Goal: Task Accomplishment & Management: Complete application form

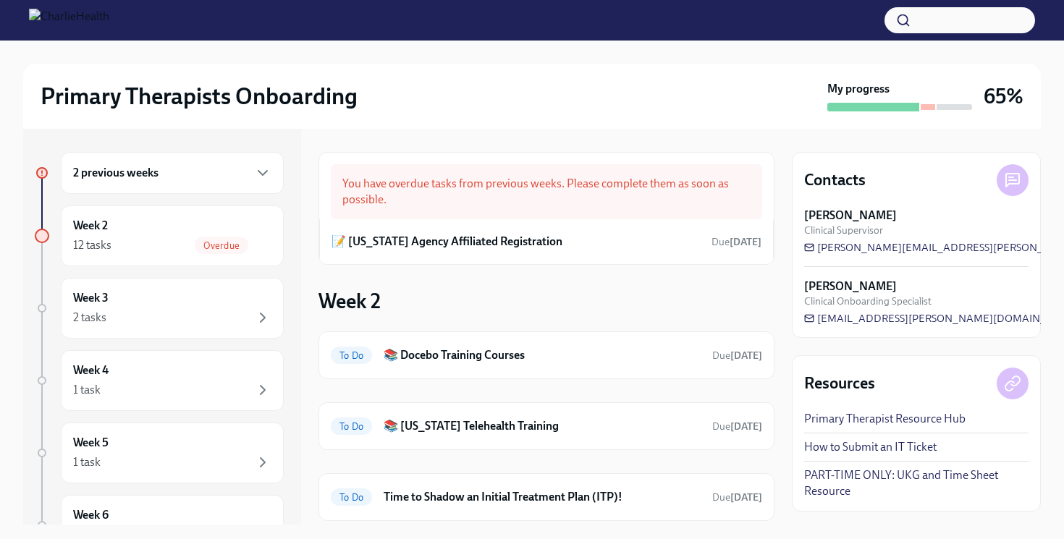
click at [486, 234] on h6 "📝 [US_STATE] Agency Affiliated Registration" at bounding box center [446, 242] width 231 height 16
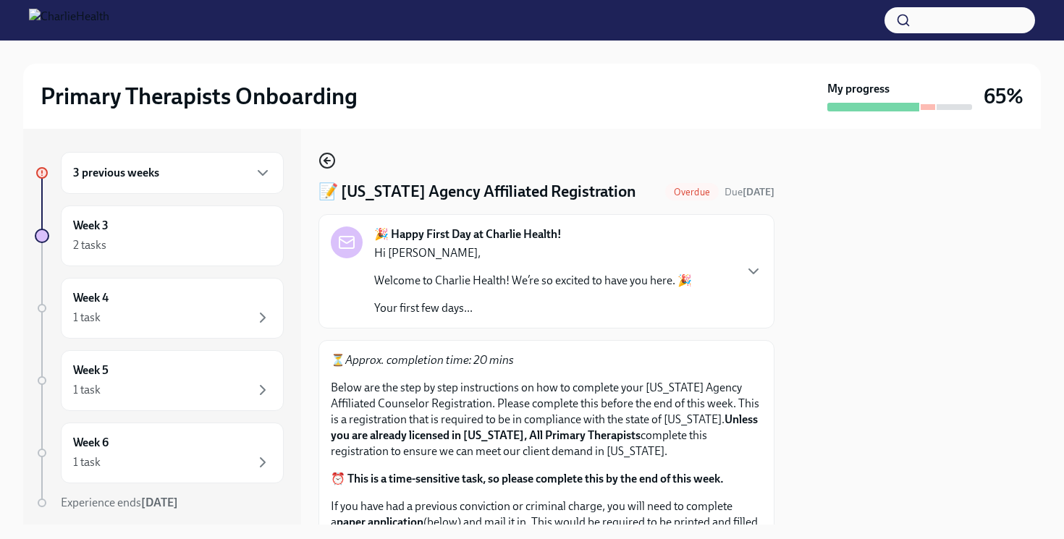
click at [323, 156] on icon "button" at bounding box center [326, 160] width 17 height 17
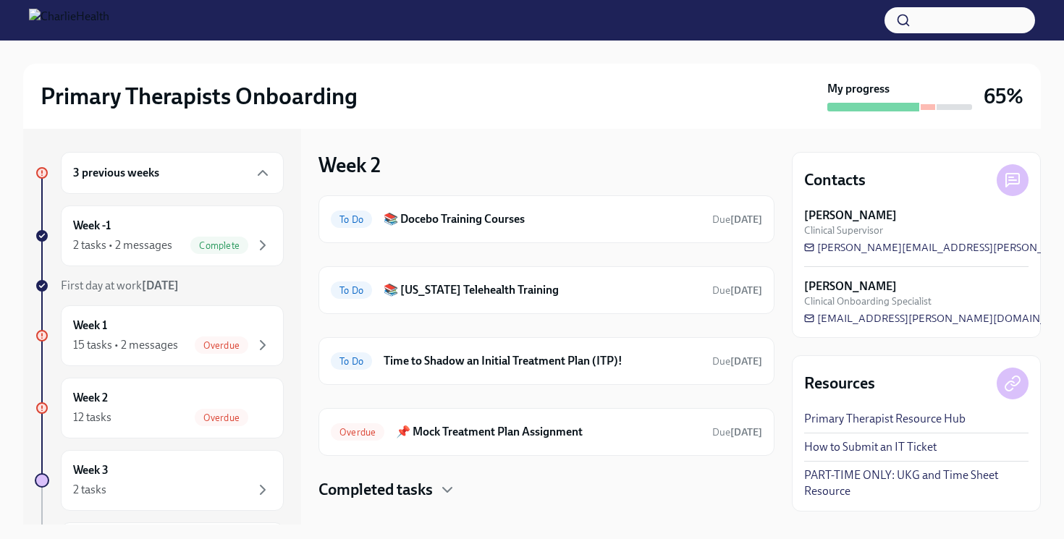
click at [431, 483] on h4 "Completed tasks" at bounding box center [375, 490] width 114 height 22
click at [226, 349] on span "Overdue" at bounding box center [222, 345] width 54 height 11
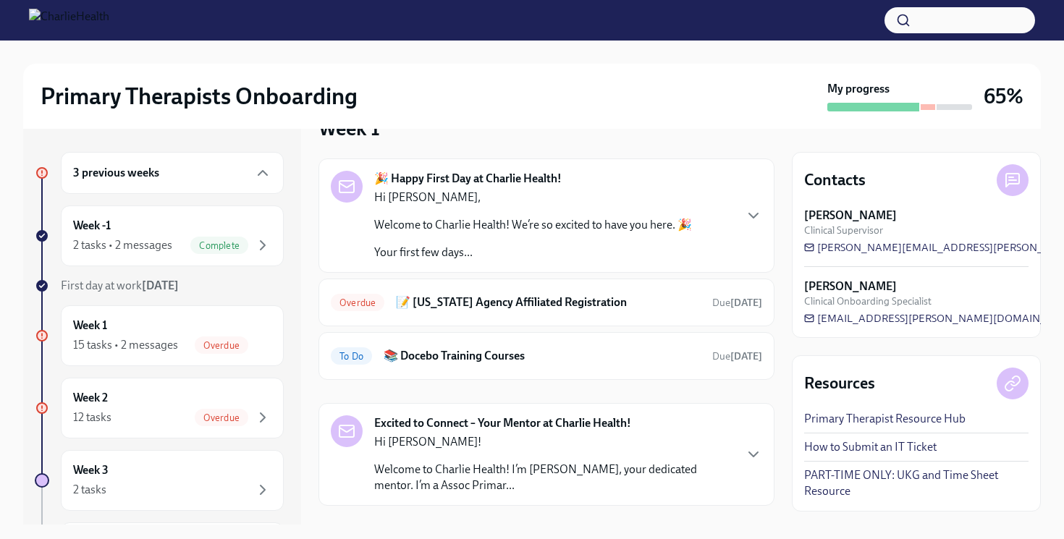
scroll to position [38, 0]
click at [501, 310] on div "Overdue 📝 [US_STATE] Agency Affiliated Registration Due [DATE]" at bounding box center [546, 301] width 431 height 23
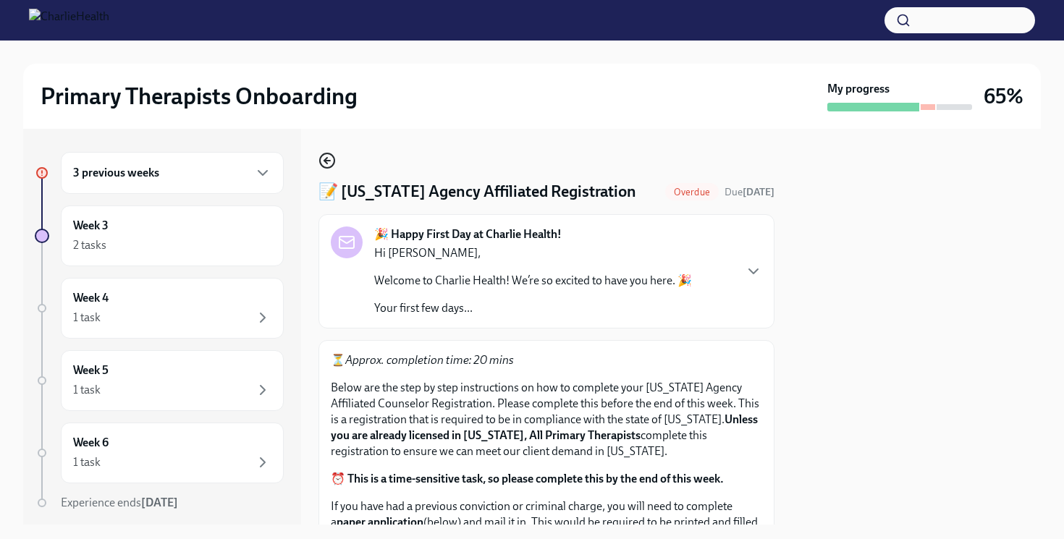
click at [325, 162] on icon "button" at bounding box center [325, 161] width 3 height 6
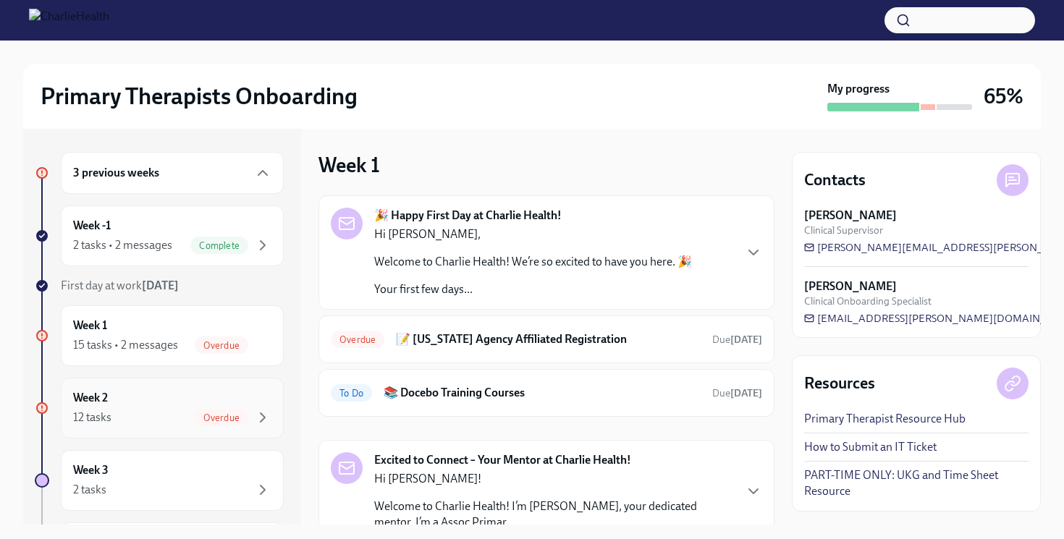
click at [216, 397] on div "Week 2 12 tasks Overdue" at bounding box center [172, 408] width 198 height 36
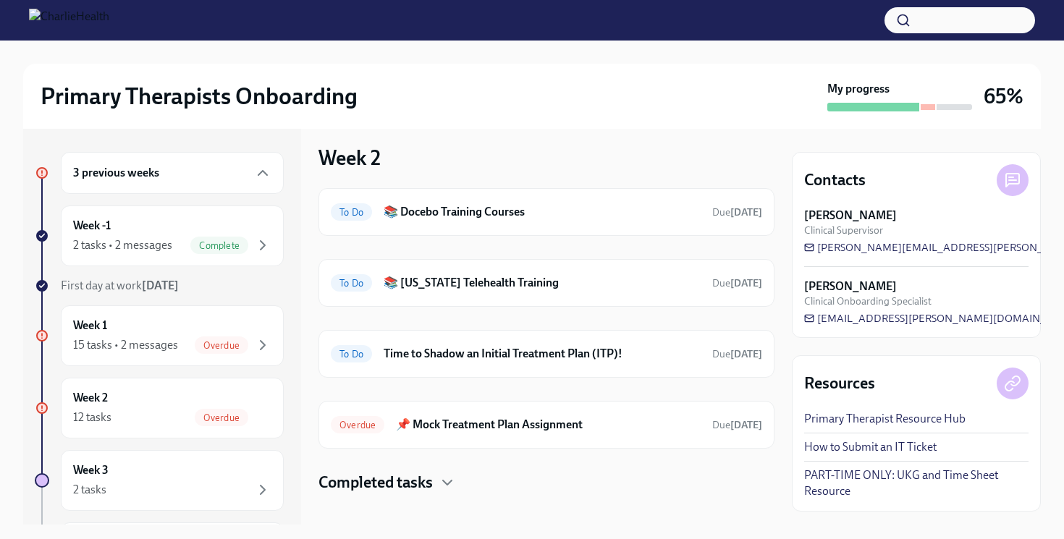
scroll to position [8, 0]
click at [226, 335] on div "Week 1 15 tasks • 2 messages Overdue" at bounding box center [172, 336] width 198 height 36
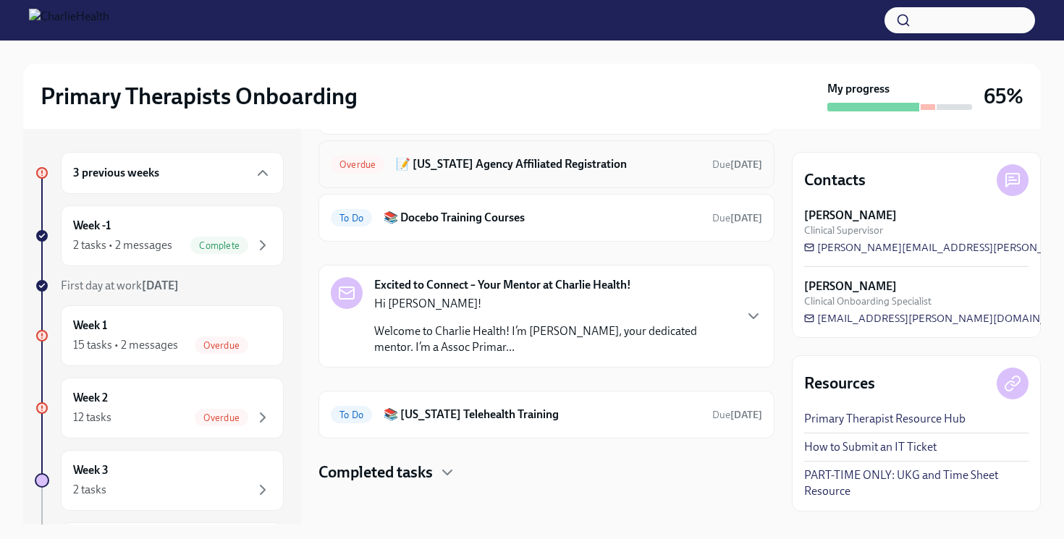
scroll to position [180, 0]
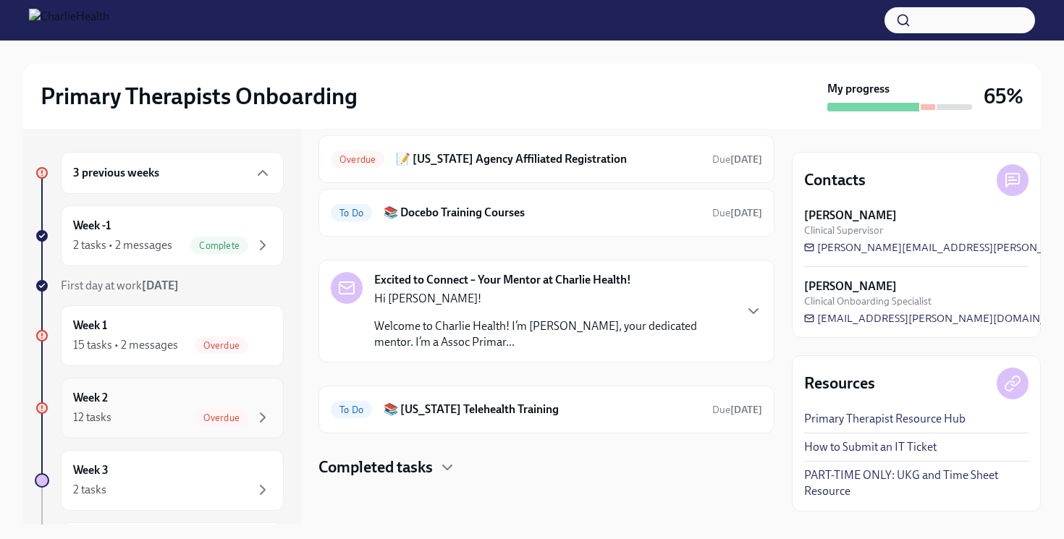
click at [200, 400] on div "Week 2 12 tasks Overdue" at bounding box center [172, 408] width 198 height 36
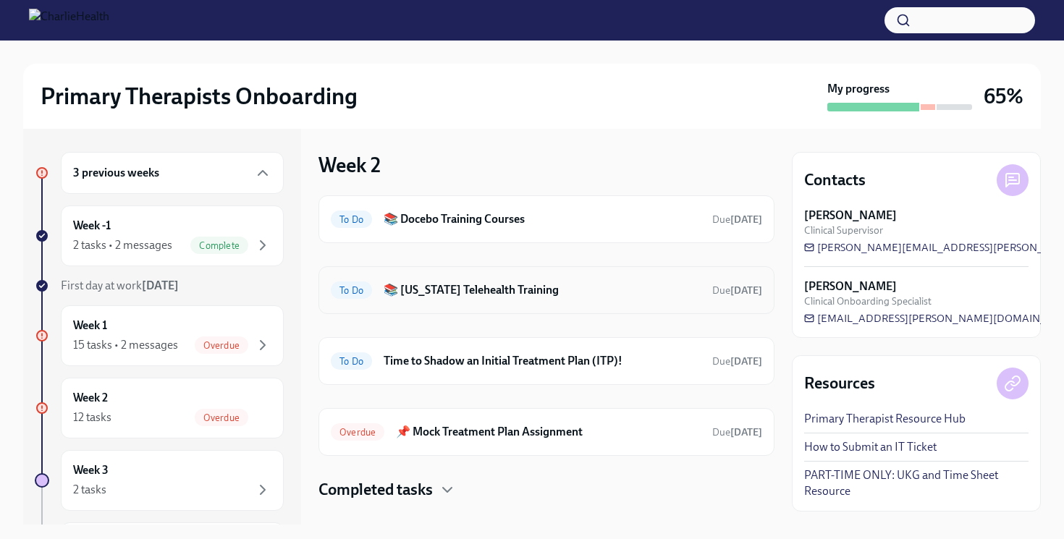
click at [530, 292] on h6 "📚 [US_STATE] Telehealth Training" at bounding box center [541, 290] width 317 height 16
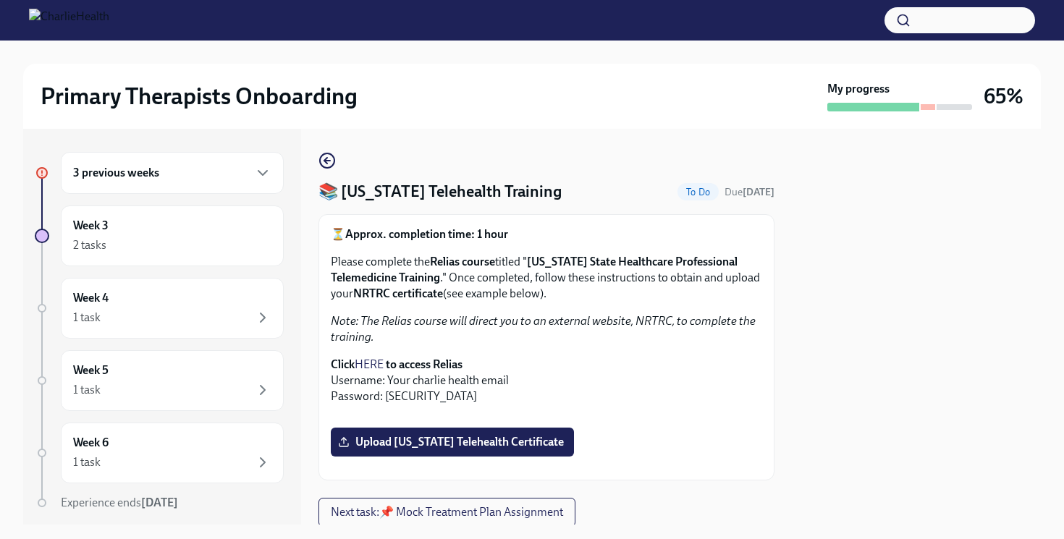
click at [367, 366] on link "HERE" at bounding box center [369, 364] width 29 height 14
click at [327, 159] on icon "button" at bounding box center [326, 160] width 17 height 17
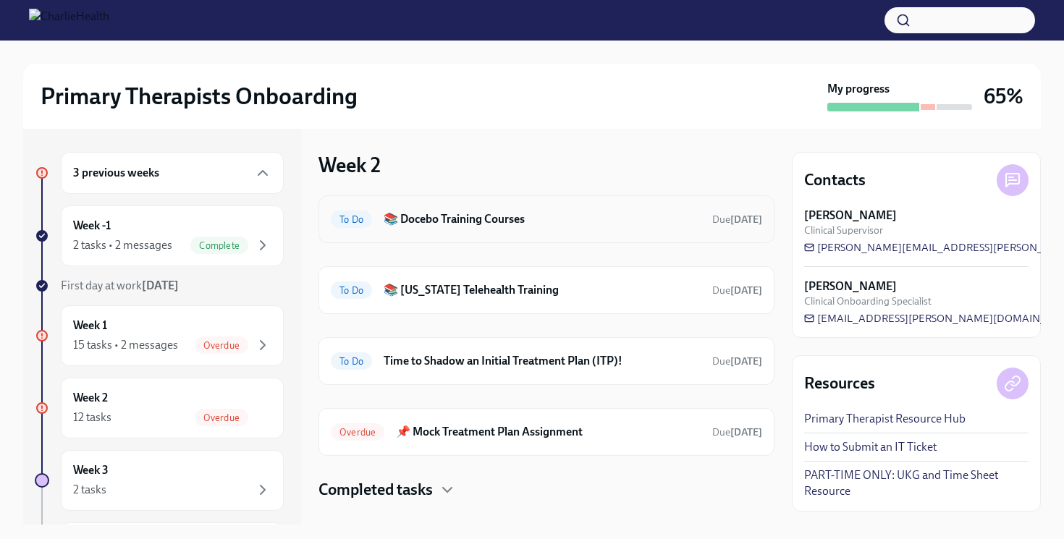
click at [542, 236] on div "To Do 📚 Docebo Training Courses Due [DATE]" at bounding box center [546, 219] width 456 height 48
click at [522, 224] on h6 "📚 Docebo Training Courses" at bounding box center [541, 219] width 317 height 16
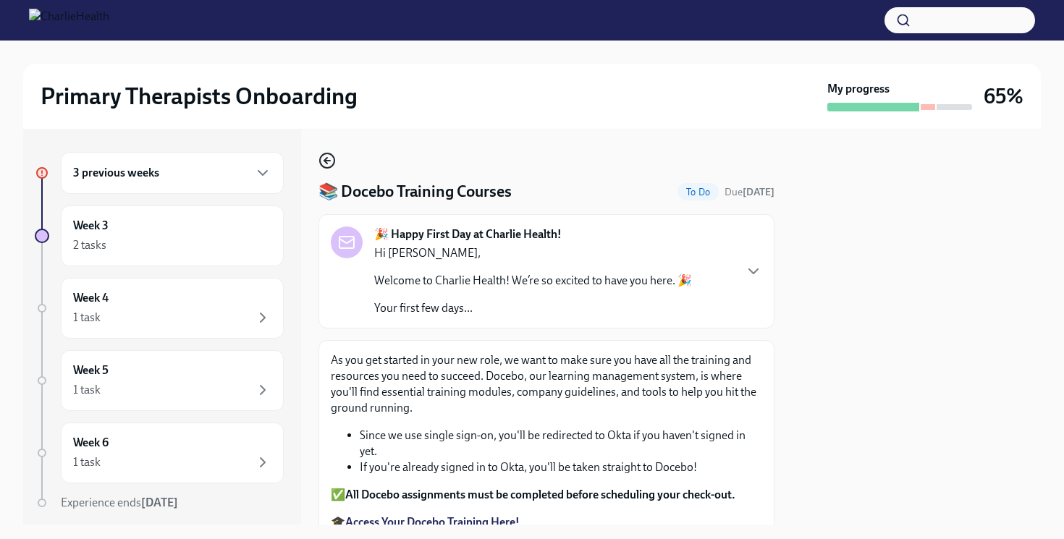
click at [327, 157] on icon "button" at bounding box center [326, 160] width 17 height 17
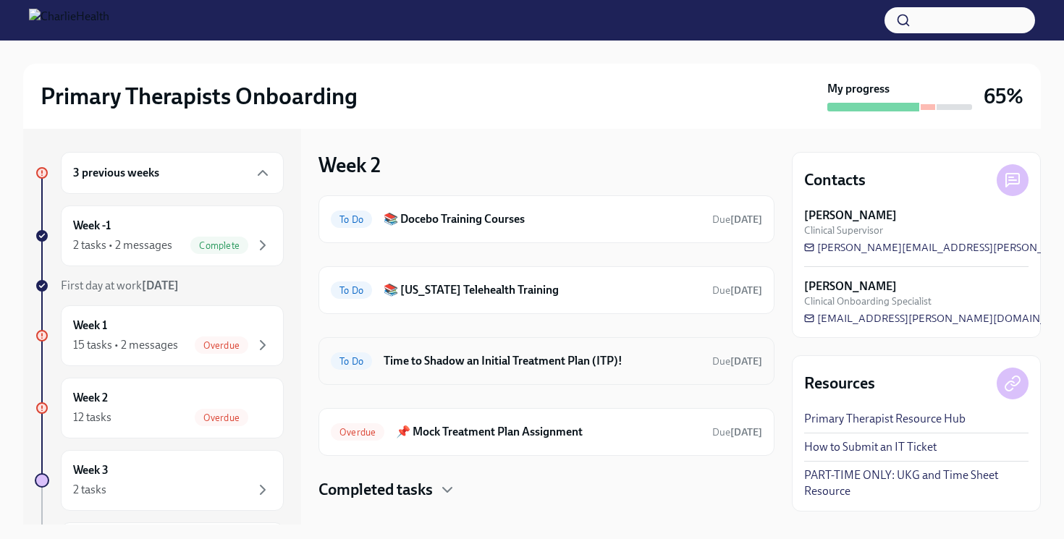
click at [514, 353] on h6 "Time to Shadow an Initial Treatment Plan (ITP)!" at bounding box center [541, 361] width 317 height 16
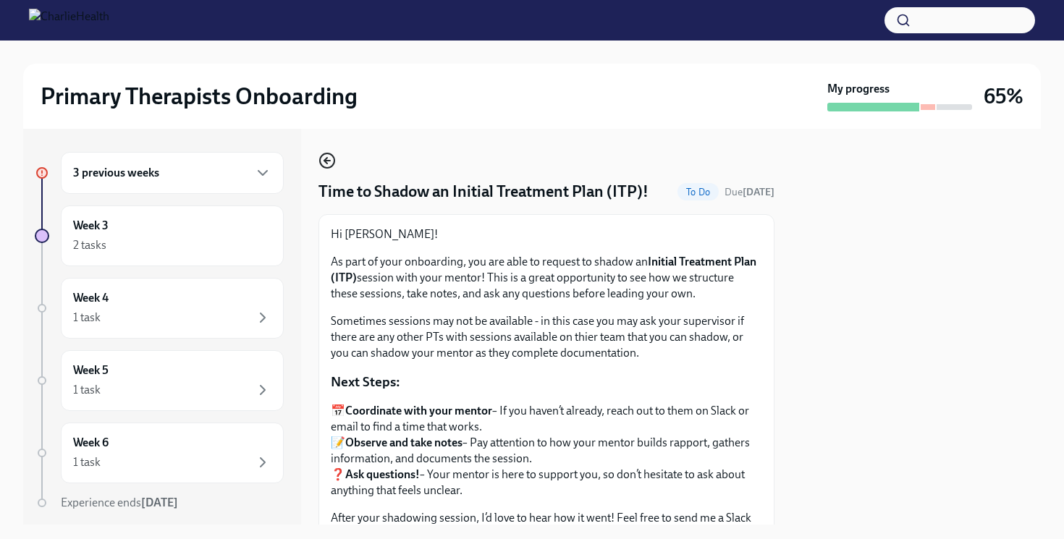
click at [327, 159] on icon "button" at bounding box center [326, 160] width 17 height 17
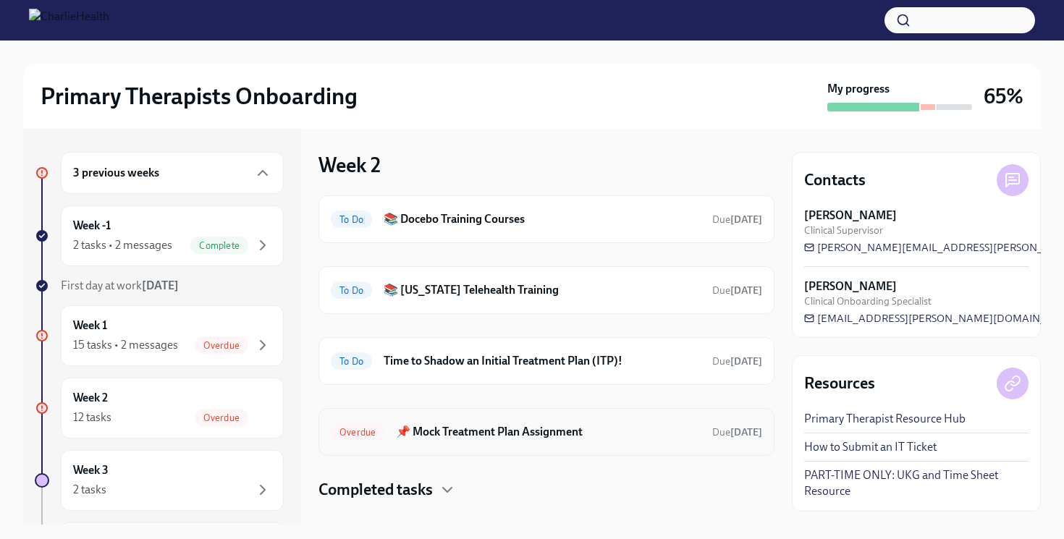
click at [534, 436] on h6 "📌 Mock Treatment Plan Assignment" at bounding box center [548, 432] width 305 height 16
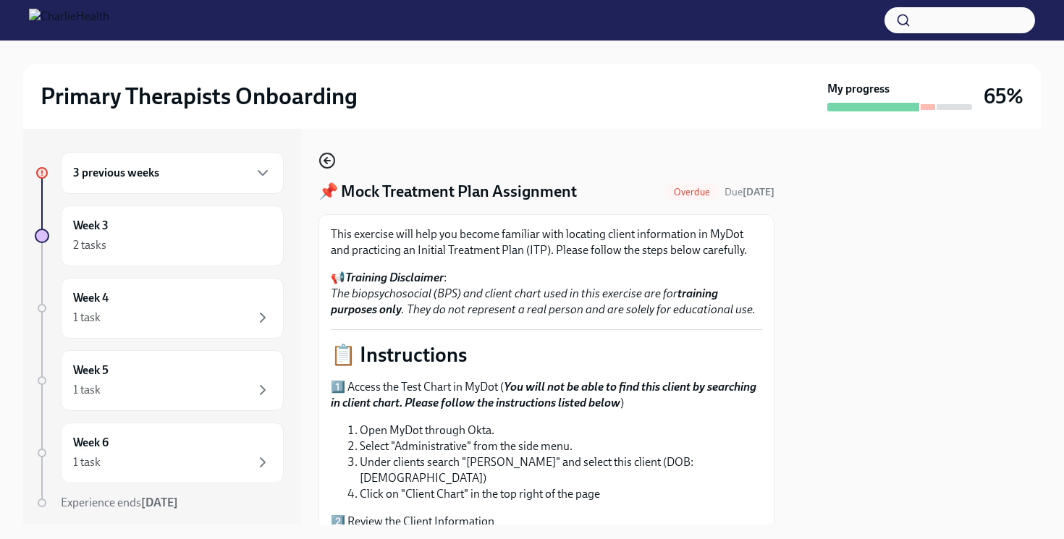
click at [326, 161] on icon "button" at bounding box center [327, 161] width 6 height 0
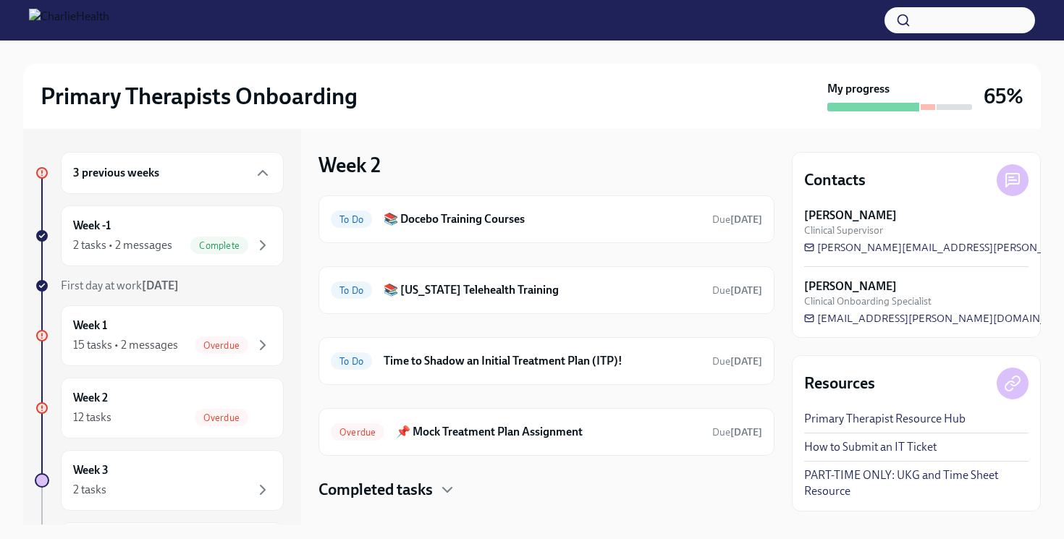
click at [410, 496] on h4 "Completed tasks" at bounding box center [375, 490] width 114 height 22
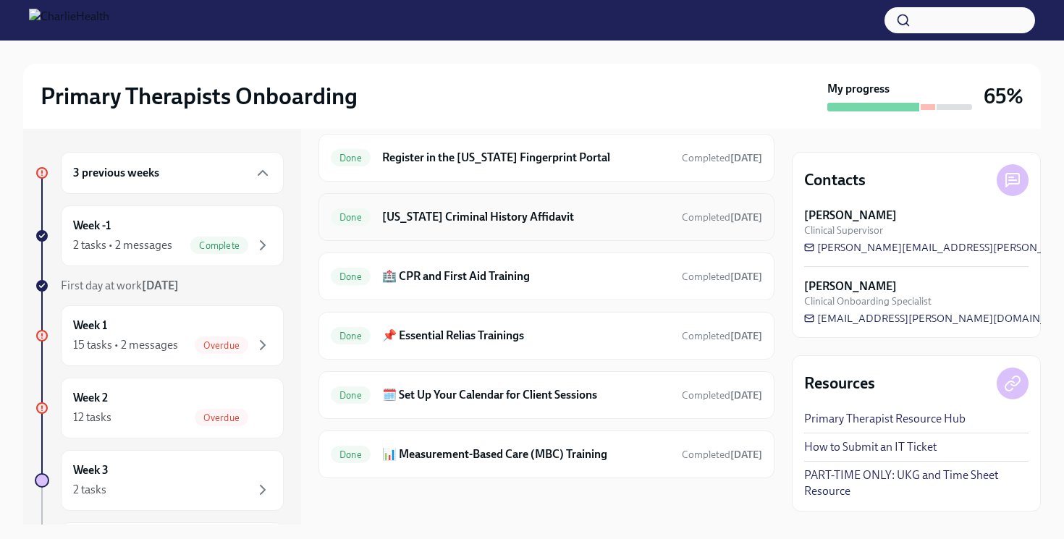
click at [492, 220] on h6 "[US_STATE] Criminal History Affidavit" at bounding box center [526, 217] width 288 height 16
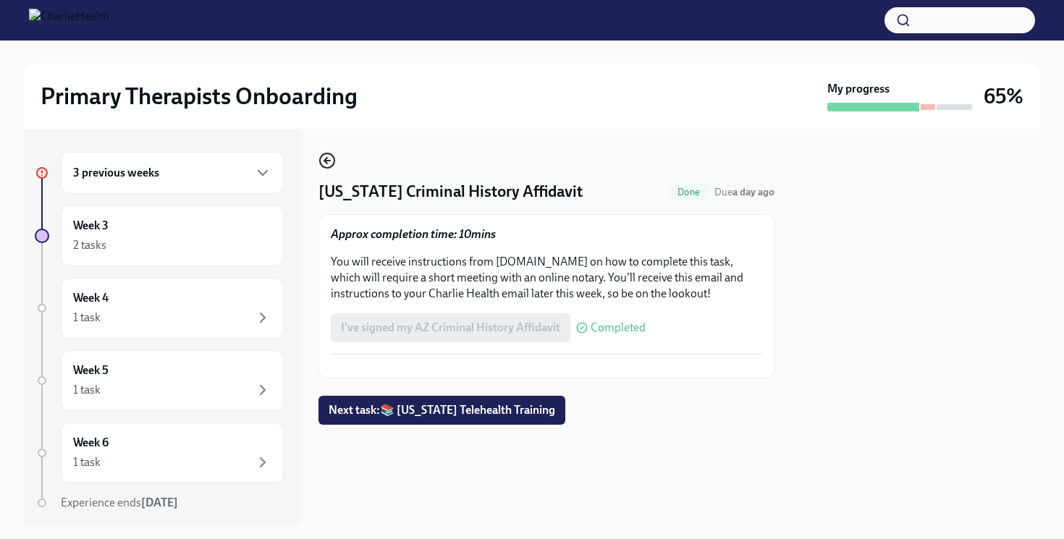
click at [323, 161] on icon "button" at bounding box center [326, 160] width 17 height 17
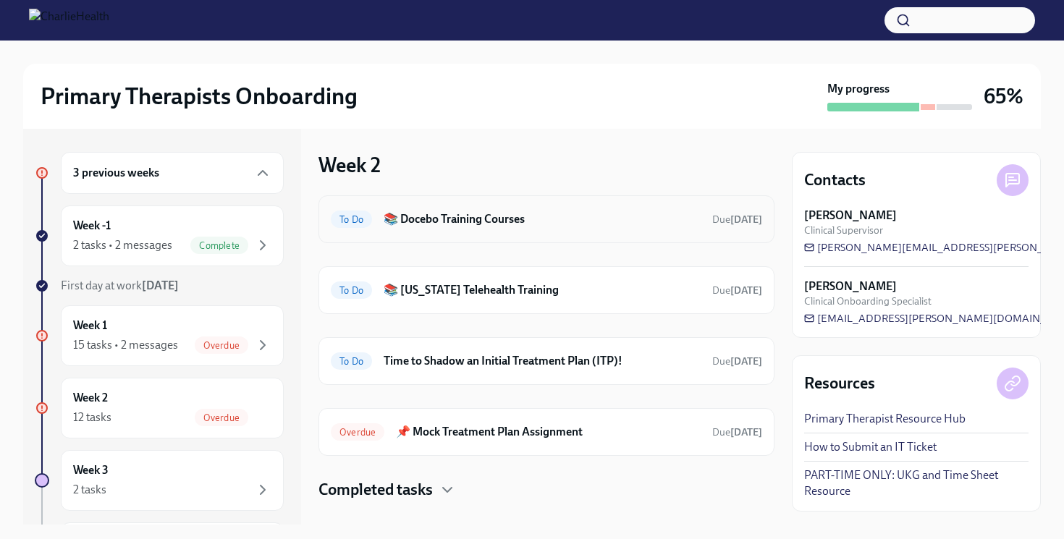
scroll to position [22, 0]
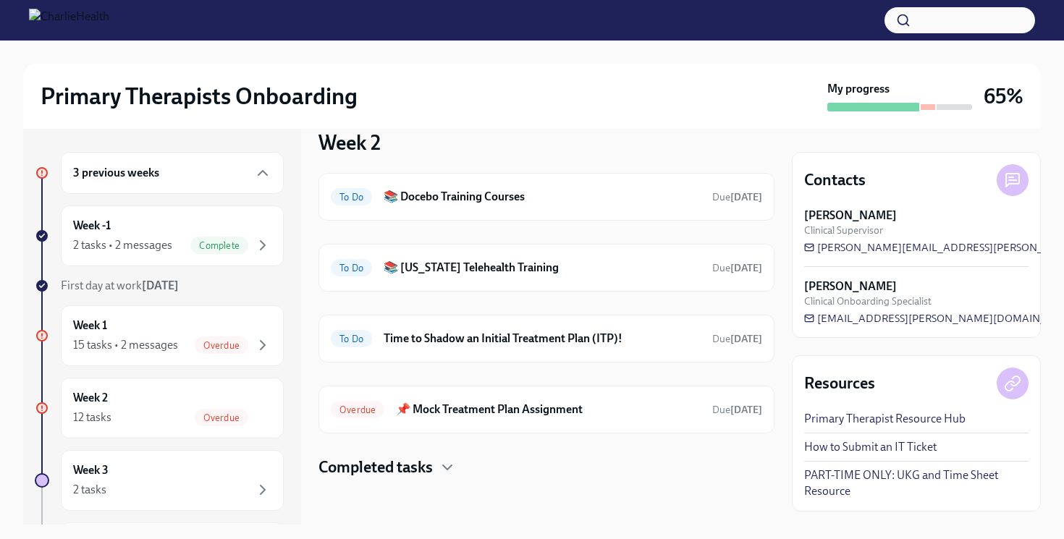
click at [426, 467] on h4 "Completed tasks" at bounding box center [375, 468] width 114 height 22
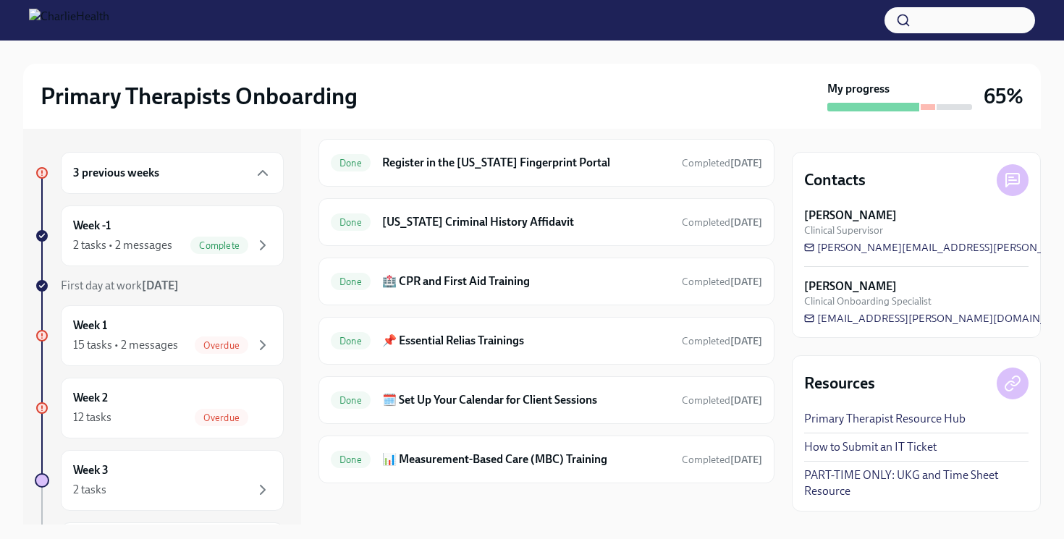
scroll to position [497, 0]
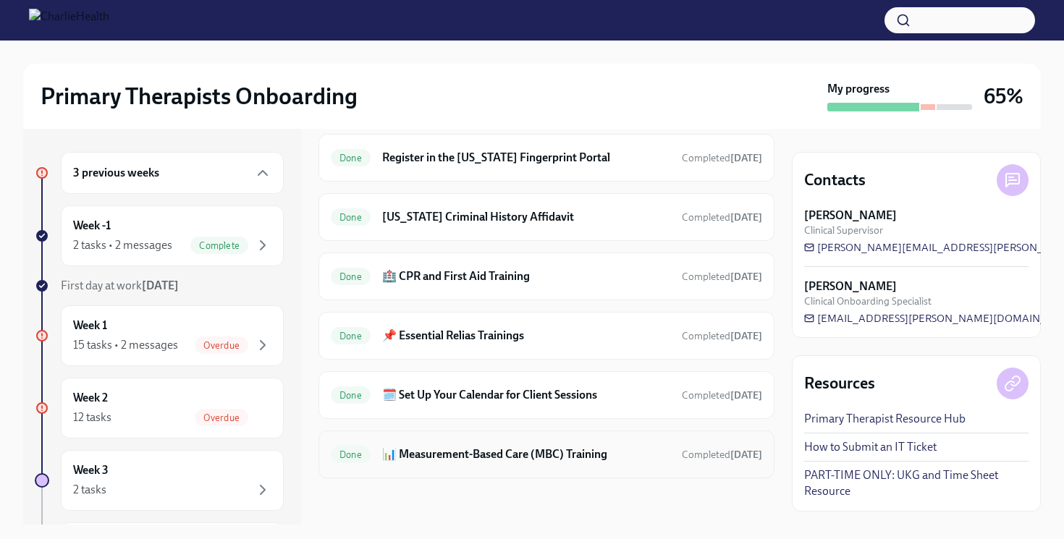
click at [444, 462] on h6 "📊 Measurement-Based Care (MBC) Training" at bounding box center [526, 454] width 288 height 16
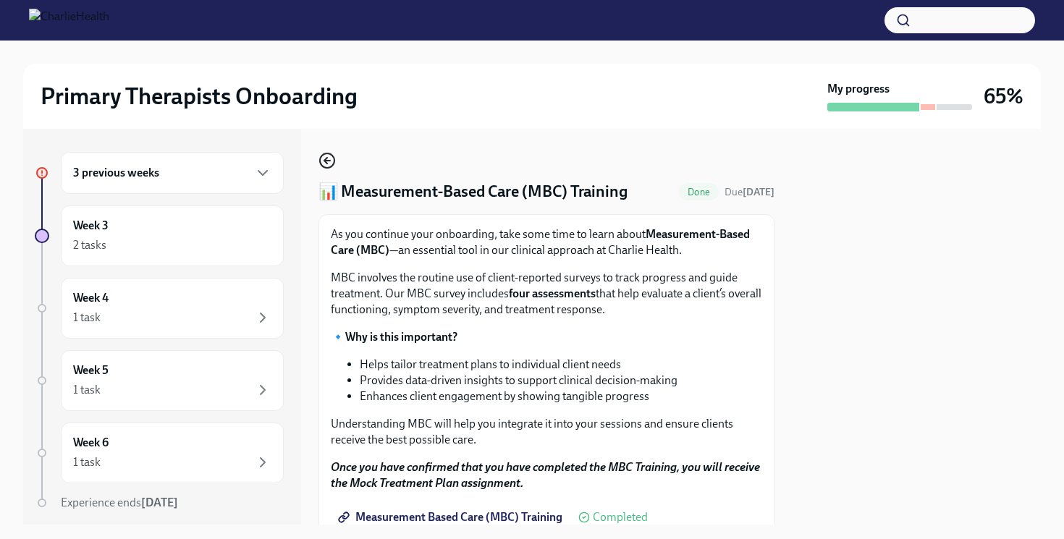
click at [331, 156] on icon "button" at bounding box center [326, 160] width 17 height 17
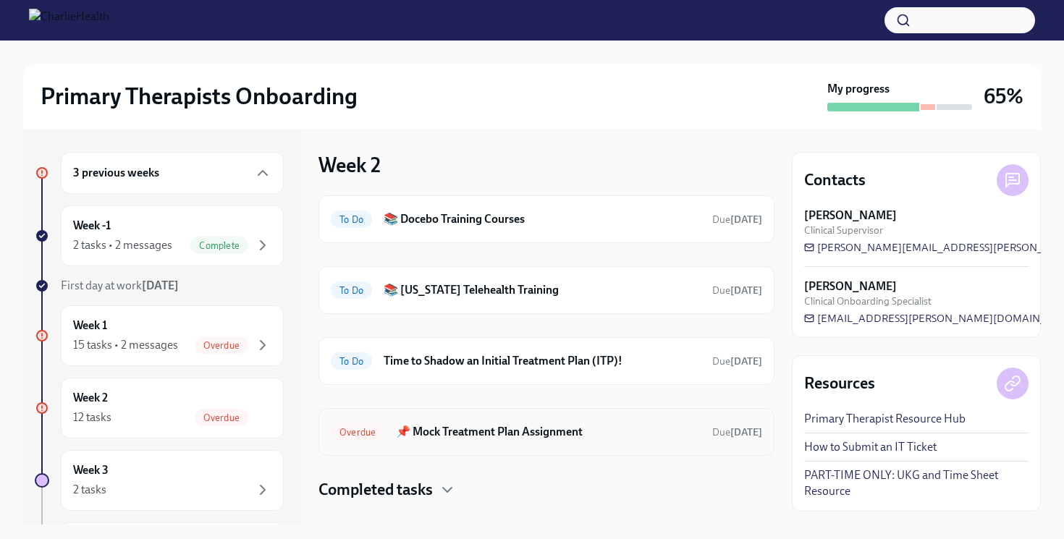
scroll to position [22, 0]
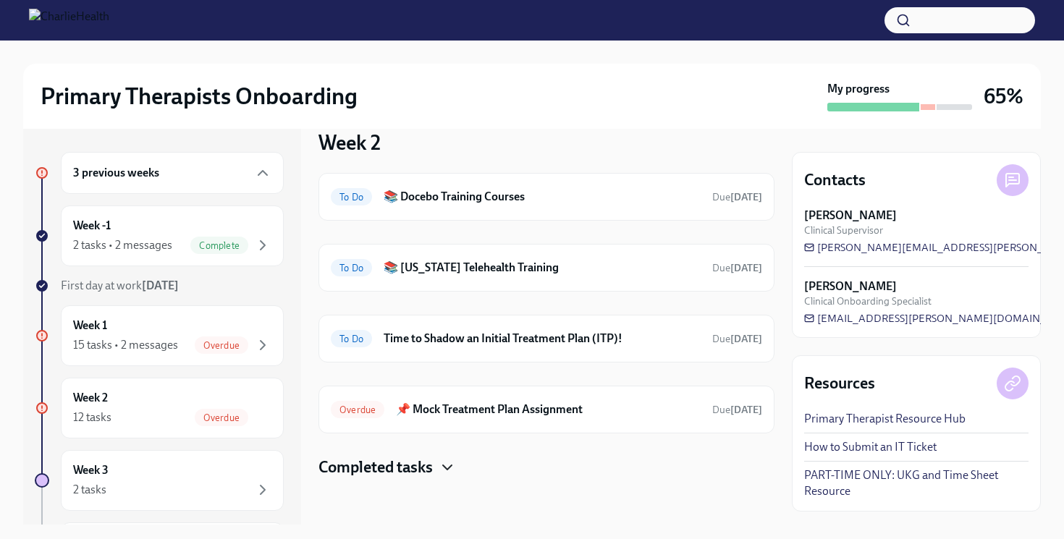
click at [447, 459] on icon "button" at bounding box center [446, 467] width 17 height 17
